Goal: Check status: Check status

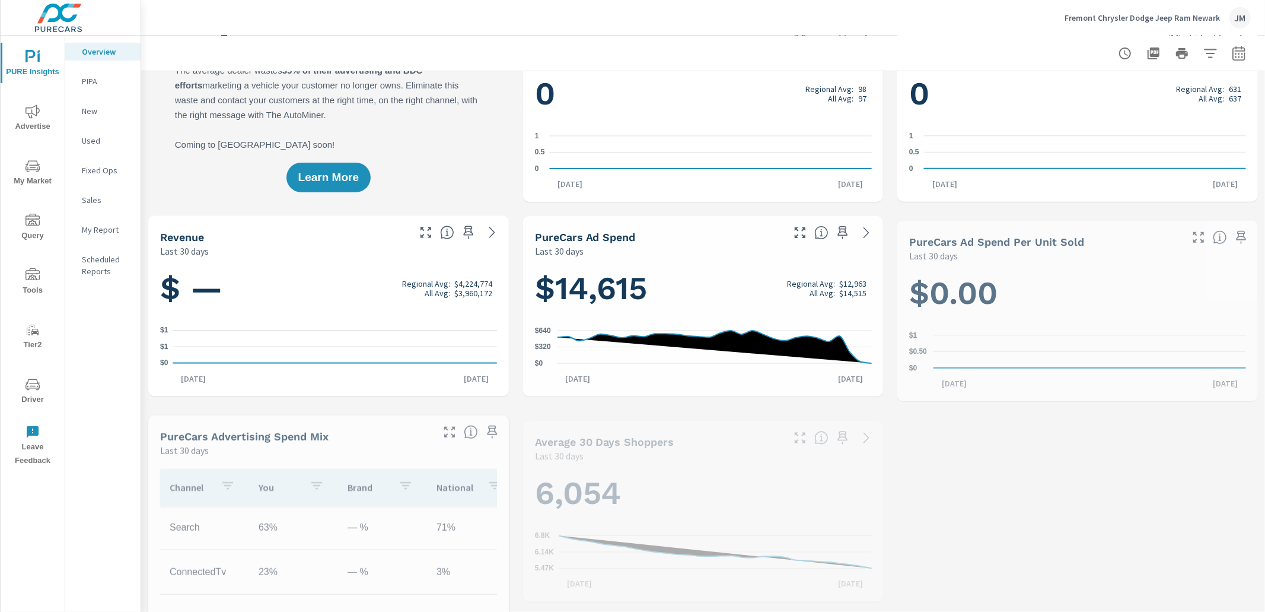
scroll to position [178, 0]
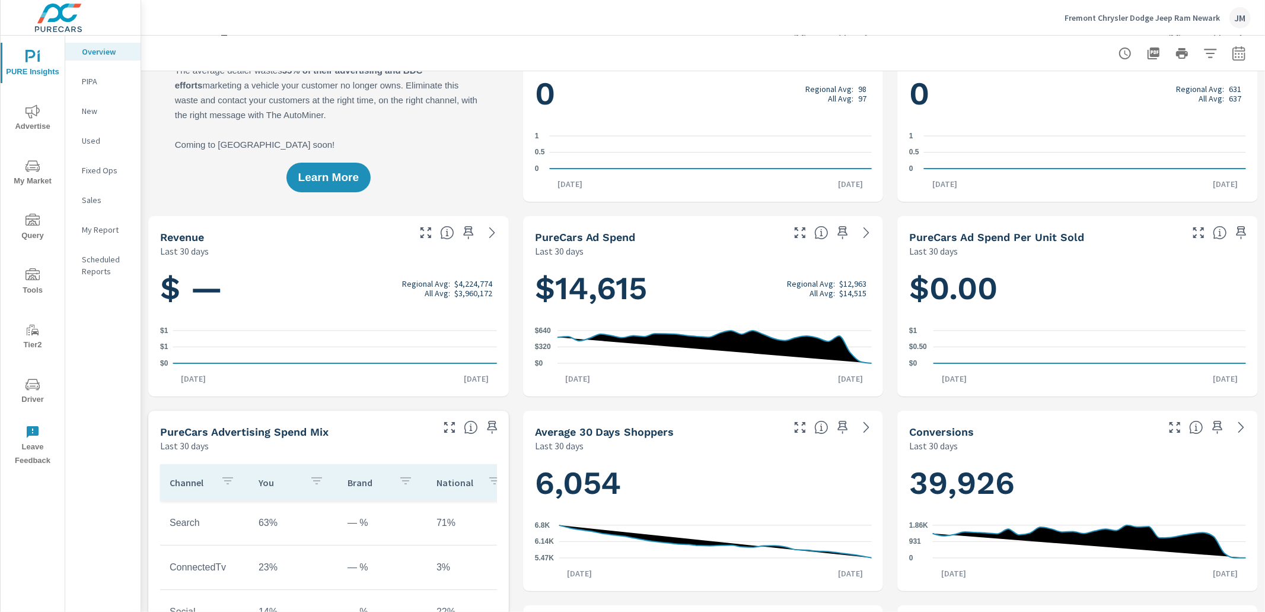
click at [30, 389] on icon "nav menu" at bounding box center [33, 384] width 14 height 14
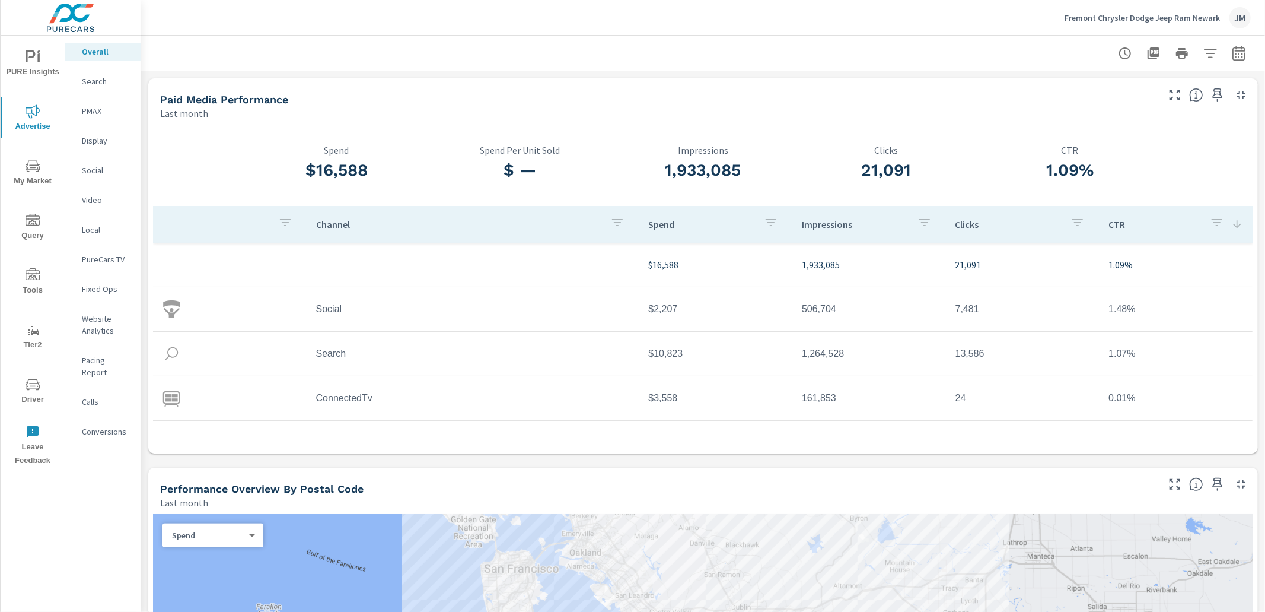
click at [1243, 59] on icon "button" at bounding box center [1239, 53] width 12 height 14
click at [1208, 99] on div "Date Range Custom [DATE] Last week Last 7 days Last 14 days Last 30 days Last 4…" at bounding box center [1144, 102] width 128 height 33
click at [1200, 99] on select "Custom [DATE] Last week Last 7 days Last 14 days Last 30 days Last 45 days Last…" at bounding box center [1144, 103] width 119 height 24
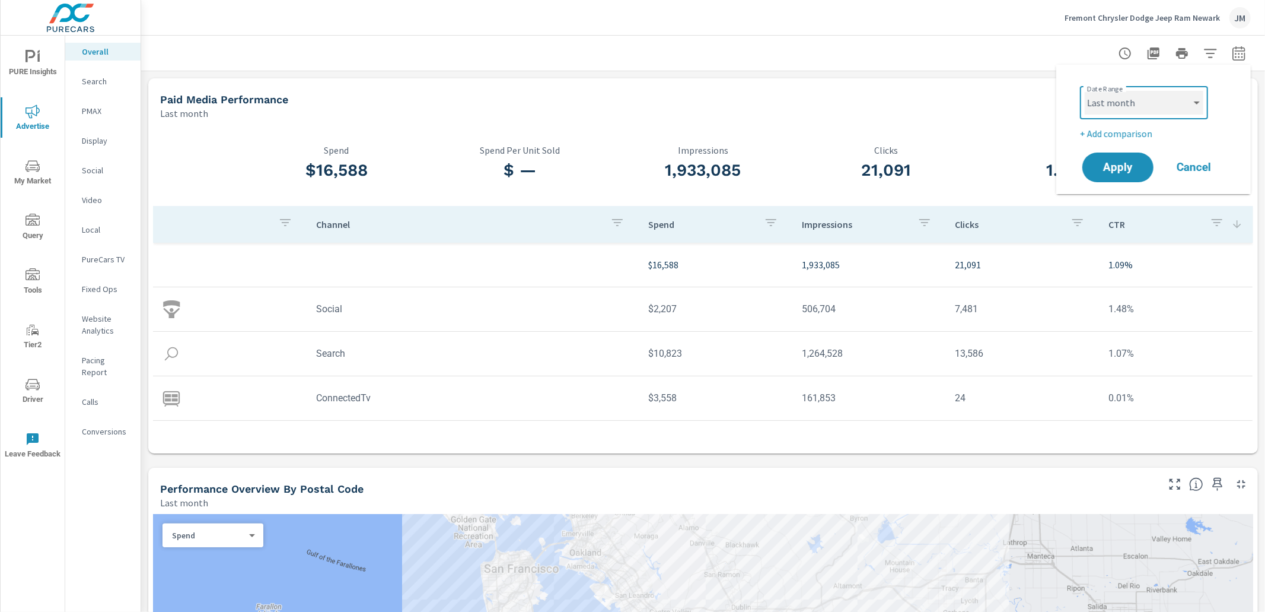
select select "custom"
click at [1085, 91] on select "Custom [DATE] Last week Last 7 days Last 14 days Last 30 days Last 45 days Last…" at bounding box center [1144, 103] width 119 height 24
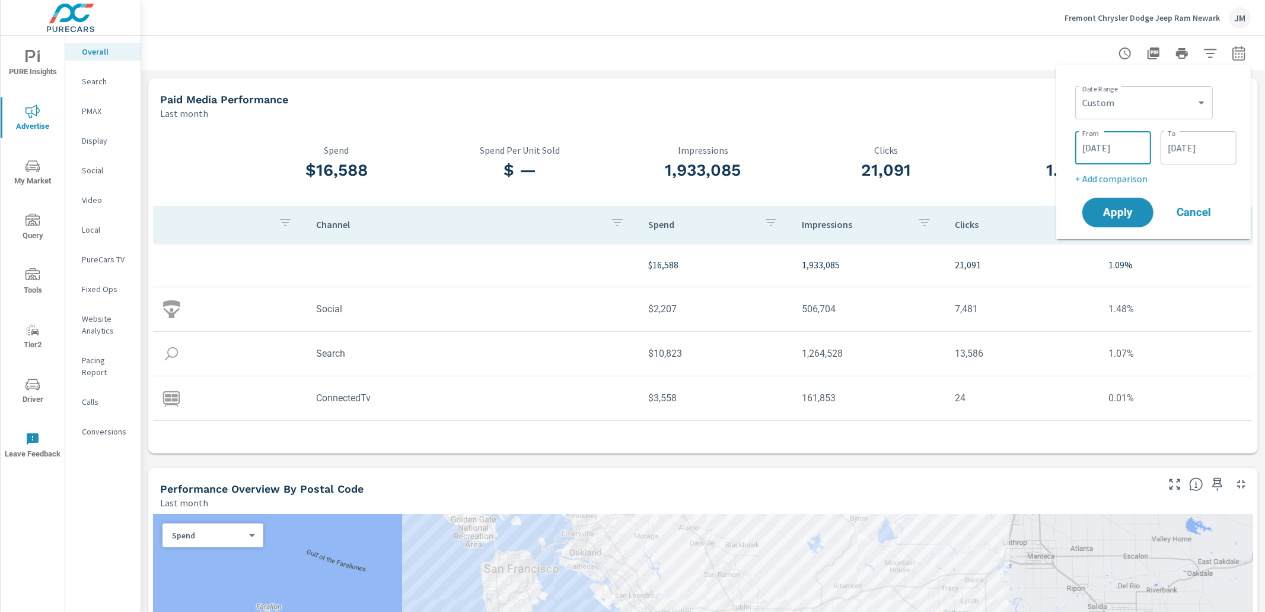
click at [1105, 144] on input "[DATE]" at bounding box center [1113, 148] width 66 height 24
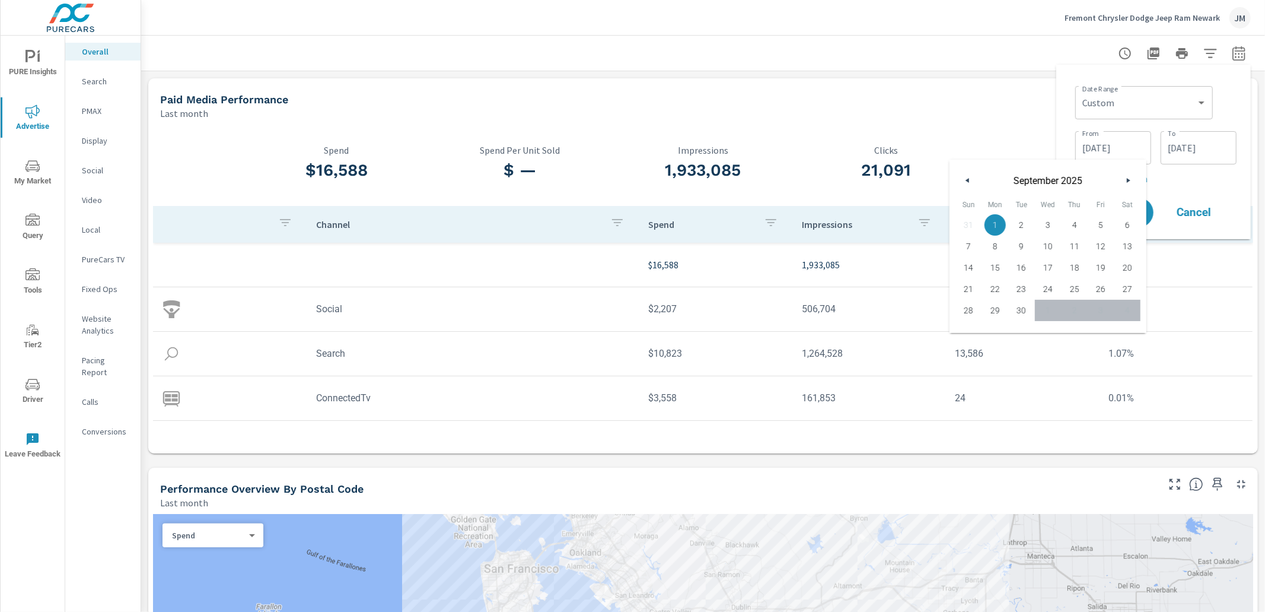
click at [971, 182] on button "button" at bounding box center [968, 180] width 14 height 14
click at [1023, 227] on span "1" at bounding box center [1022, 224] width 27 height 15
type input "[DATE]"
click at [1193, 152] on input "[DATE]" at bounding box center [1199, 148] width 66 height 24
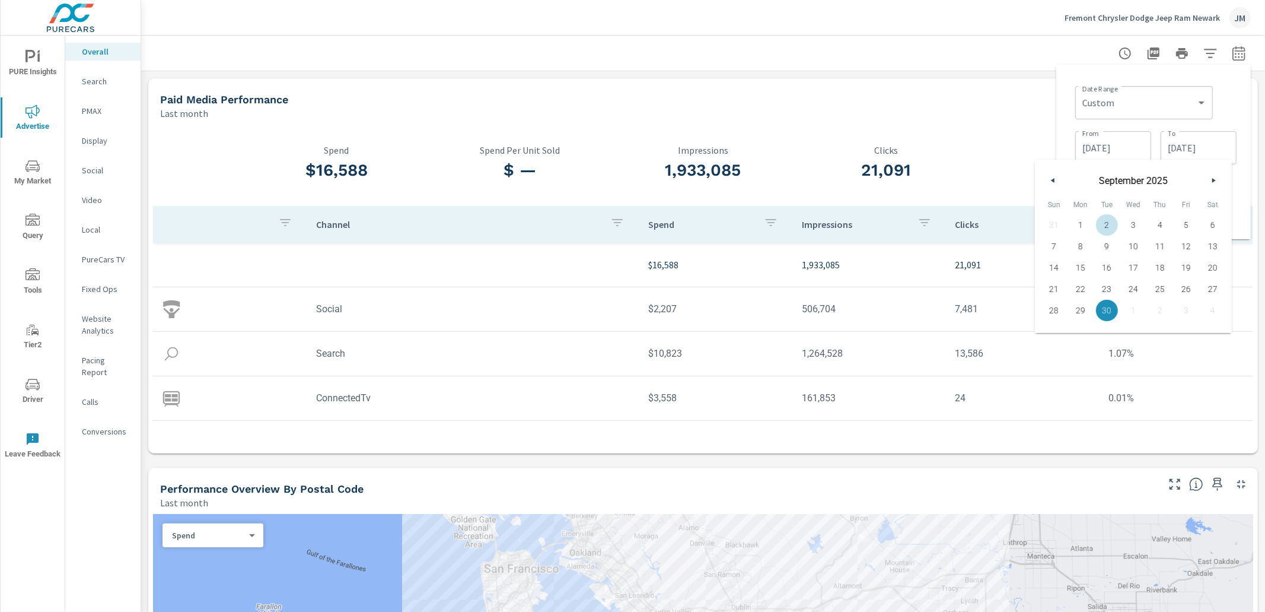
click at [1048, 182] on button "button" at bounding box center [1054, 180] width 14 height 14
drag, startPoint x: 1056, startPoint y: 179, endPoint x: 1062, endPoint y: 182, distance: 6.6
click at [1056, 179] on button "button" at bounding box center [1054, 180] width 14 height 14
click at [1158, 312] on span "31" at bounding box center [1160, 310] width 27 height 15
type input "[DATE]"
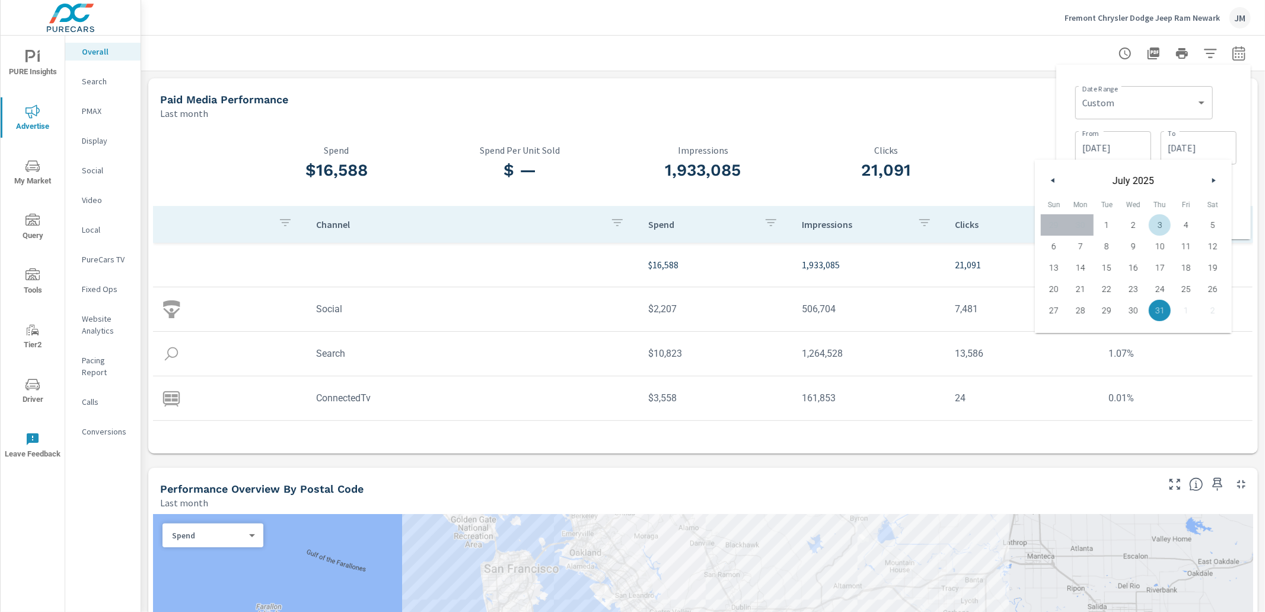
click at [1066, 109] on div "Date Range Custom [DATE] Last week Last 7 days Last 14 days Last 30 days Last 4…" at bounding box center [1154, 151] width 176 height 155
click at [1096, 203] on button "Apply" at bounding box center [1119, 212] width 74 height 31
